Goal: Check status: Check status

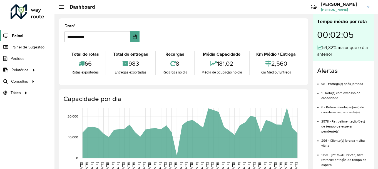
click at [17, 34] on span "Painel" at bounding box center [17, 36] width 11 height 6
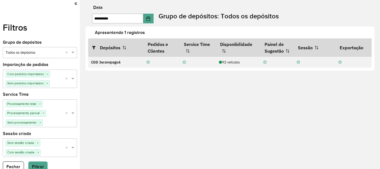
click at [74, 5] on icon at bounding box center [75, 3] width 3 height 5
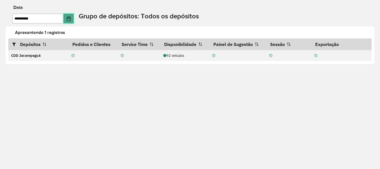
click at [71, 19] on icon "Choose Date" at bounding box center [68, 18] width 4 height 4
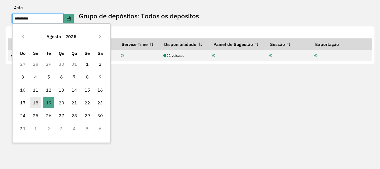
click at [36, 103] on span "18" at bounding box center [35, 102] width 11 height 11
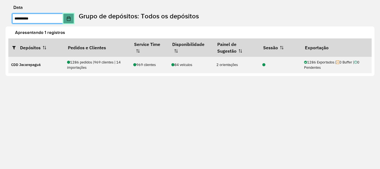
click at [71, 19] on button "Choose Date" at bounding box center [68, 19] width 11 height 10
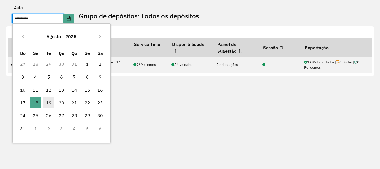
click at [47, 104] on span "19" at bounding box center [48, 102] width 11 height 11
type input "**********"
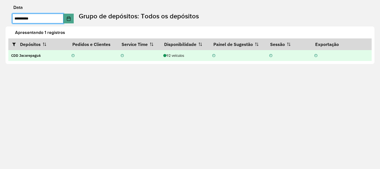
click at [172, 55] on div "92 veículos" at bounding box center [184, 55] width 43 height 5
